Goal: Find specific page/section: Find specific page/section

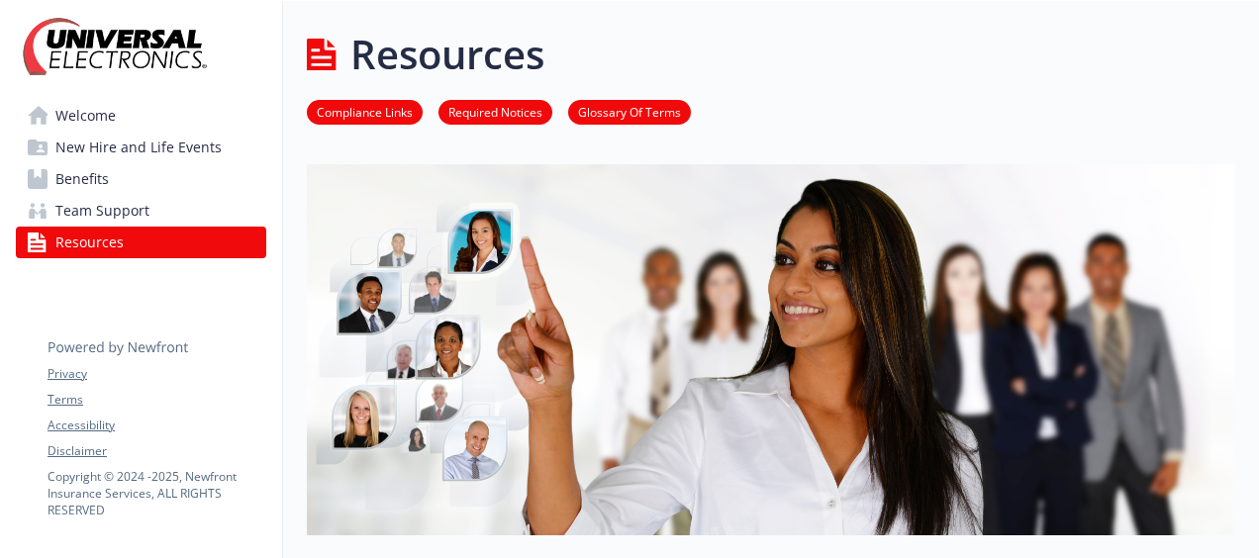
scroll to position [594, 15]
